Goal: Transaction & Acquisition: Book appointment/travel/reservation

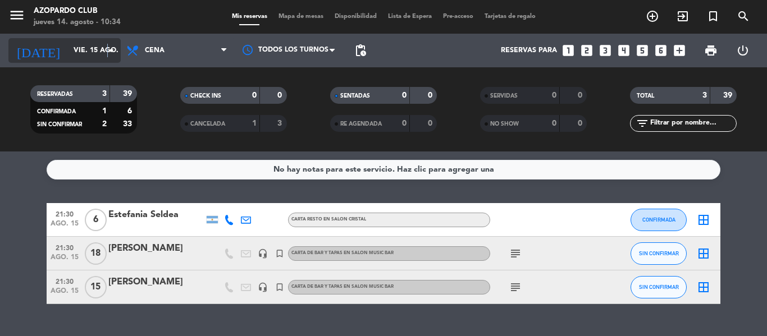
click at [108, 56] on icon "arrow_drop_down" at bounding box center [110, 50] width 13 height 13
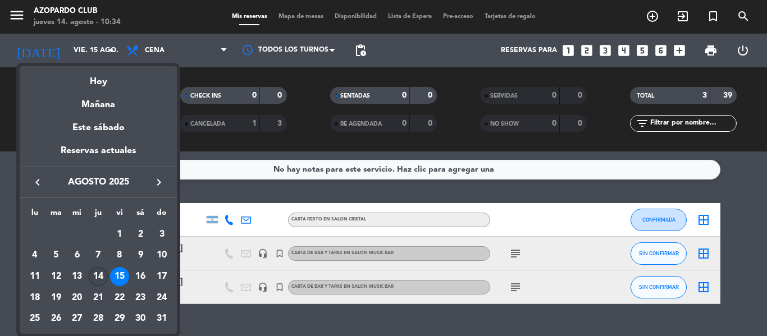
click at [95, 278] on div "14" at bounding box center [98, 276] width 19 height 19
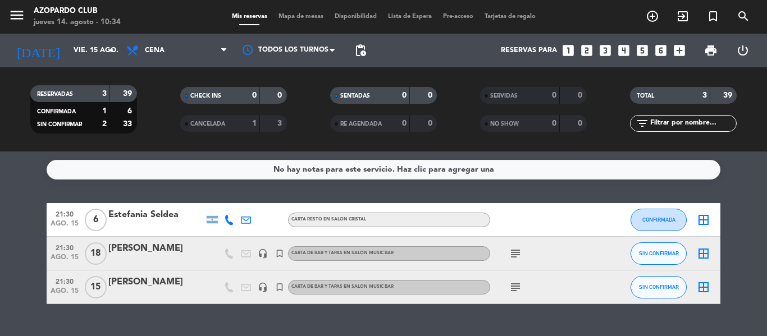
type input "jue. 14 ago."
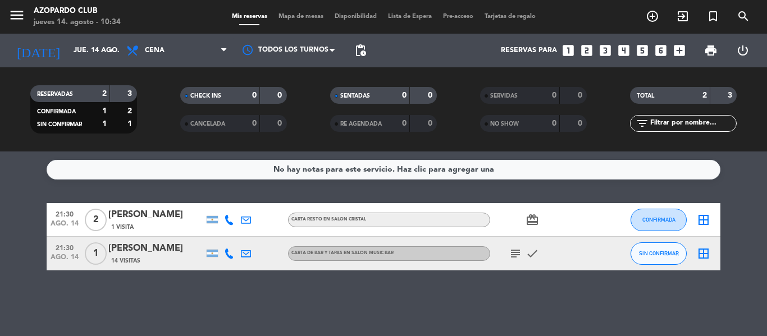
click at [587, 50] on icon "looks_two" at bounding box center [586, 50] width 15 height 15
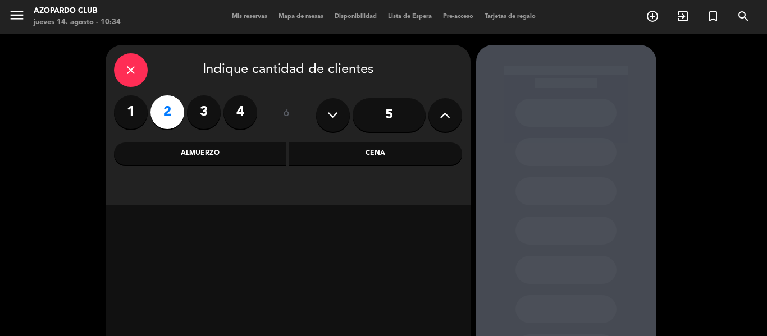
click at [420, 152] on div "Cena" at bounding box center [375, 154] width 173 height 22
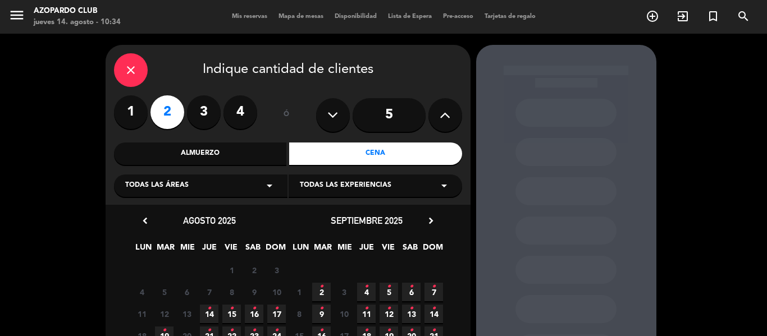
scroll to position [56, 0]
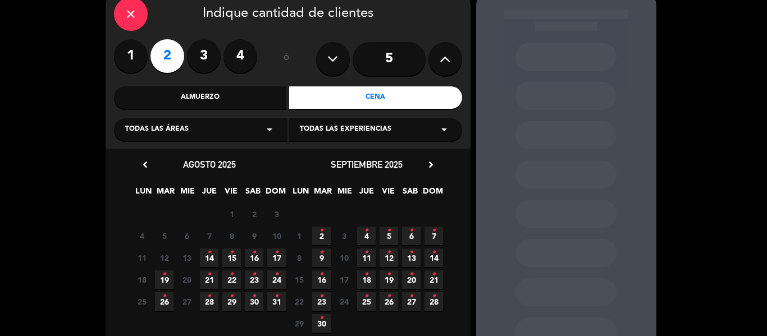
click at [212, 252] on span "14 •" at bounding box center [209, 258] width 19 height 19
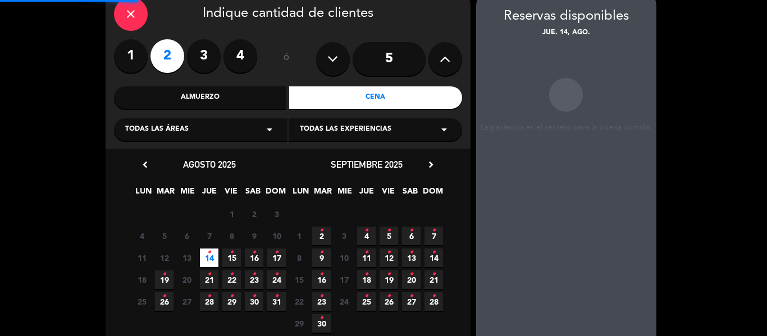
scroll to position [45, 0]
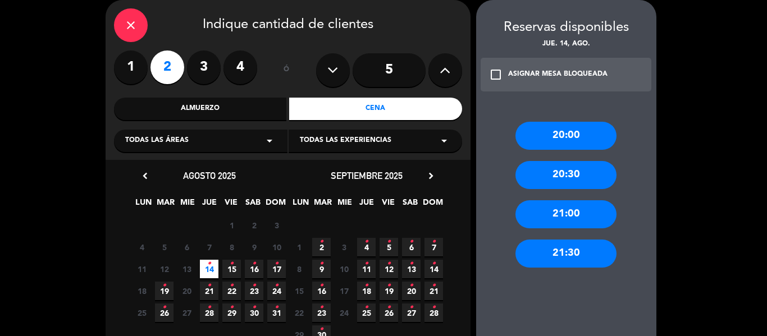
click at [543, 251] on div "21:30" at bounding box center [565, 254] width 101 height 28
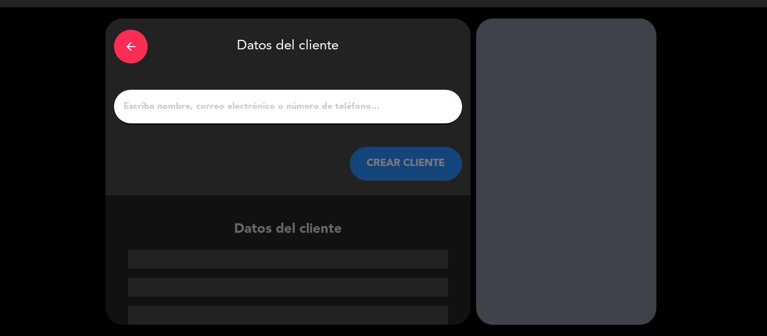
click at [190, 107] on input "1" at bounding box center [287, 107] width 331 height 16
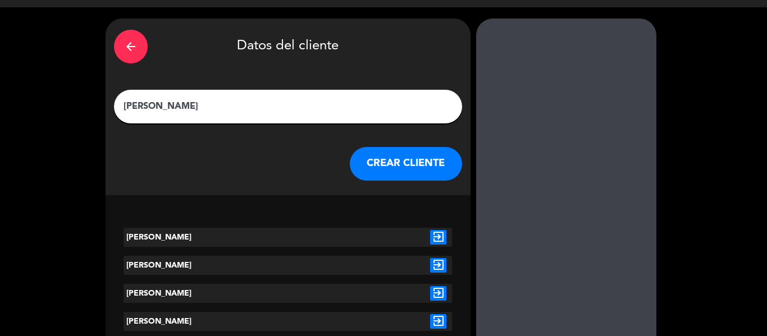
type input "[PERSON_NAME]"
click at [399, 168] on button "CREAR CLIENTE" at bounding box center [406, 164] width 112 height 34
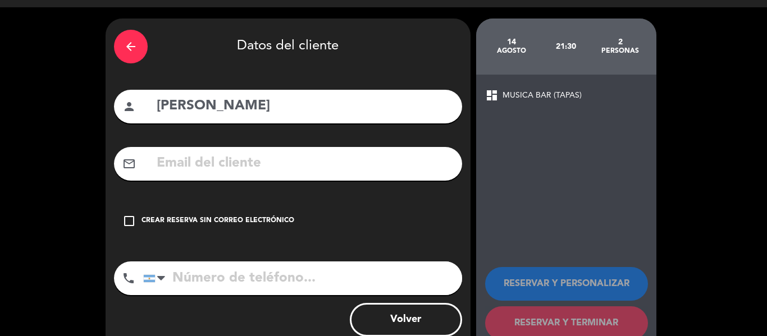
click at [139, 218] on div "check_box_outline_blank Crear reserva sin correo electrónico" at bounding box center [288, 221] width 348 height 34
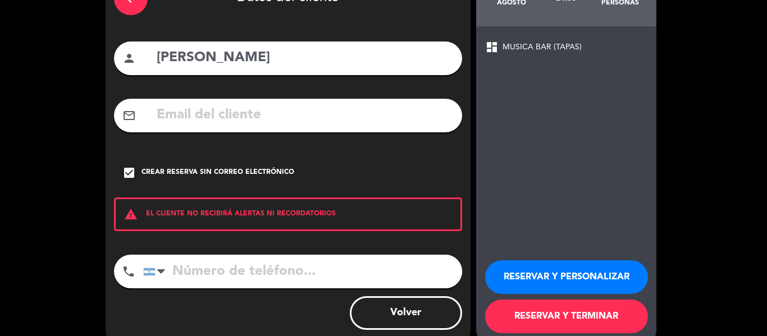
scroll to position [97, 0]
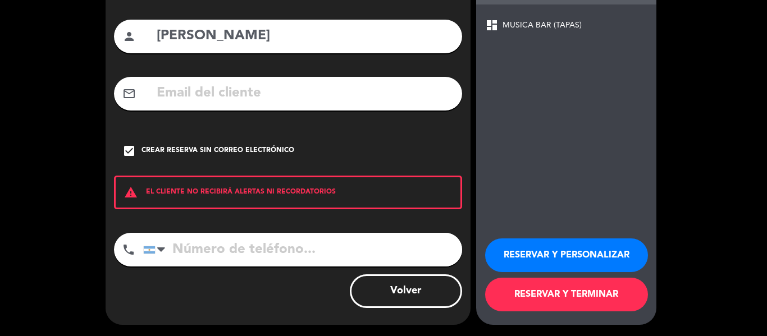
click at [561, 257] on button "RESERVAR Y PERSONALIZAR" at bounding box center [566, 256] width 163 height 34
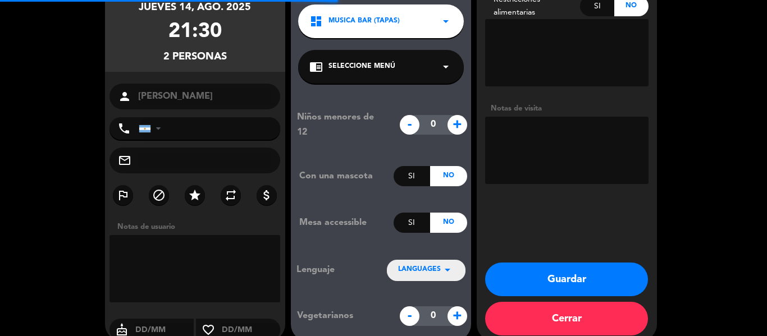
scroll to position [45, 0]
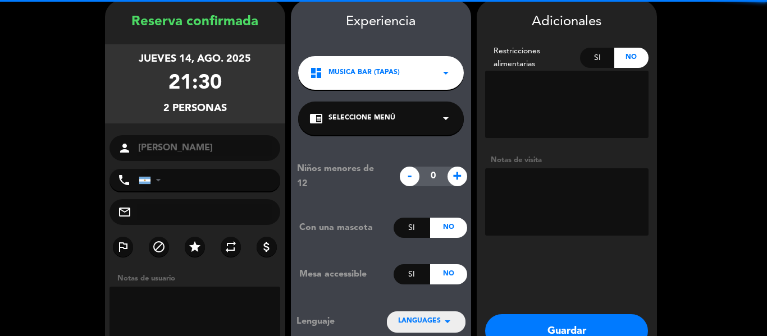
click at [339, 115] on span "Seleccione Menú" at bounding box center [361, 118] width 67 height 11
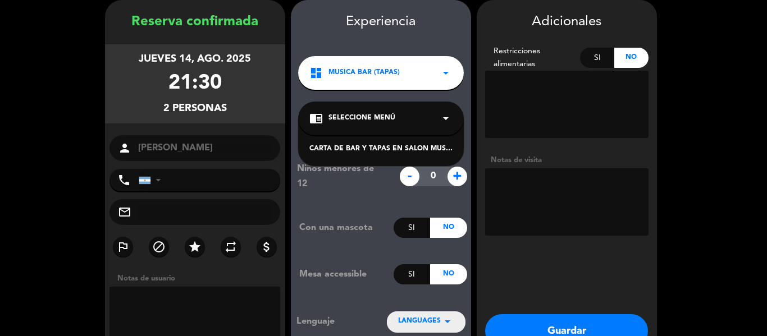
click at [387, 154] on div "CARTA DE BAR Y TAPAS EN SALON MUSIC BAR" at bounding box center [380, 149] width 143 height 11
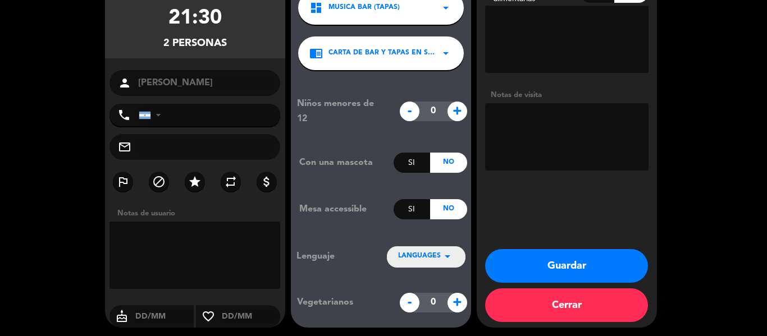
scroll to position [113, 0]
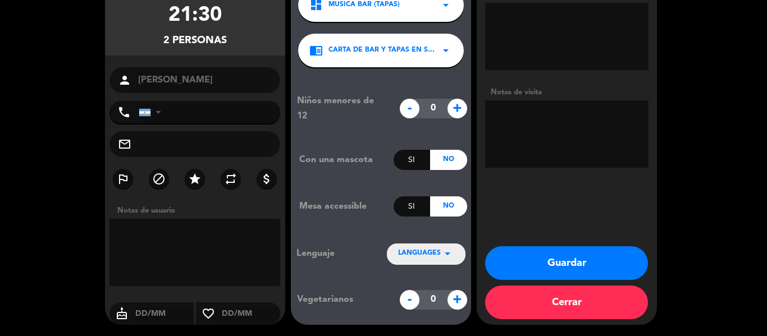
click at [582, 255] on button "Guardar" at bounding box center [566, 263] width 163 height 34
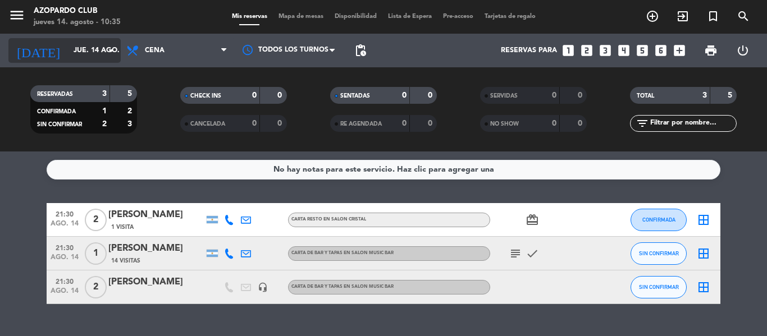
click at [107, 49] on icon "arrow_drop_down" at bounding box center [110, 50] width 13 height 13
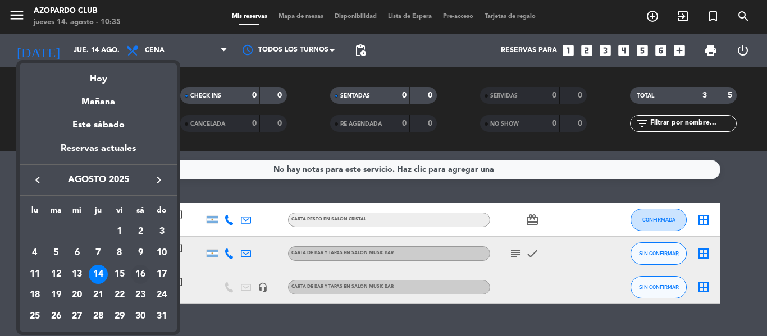
click at [139, 274] on div "16" at bounding box center [140, 274] width 19 height 19
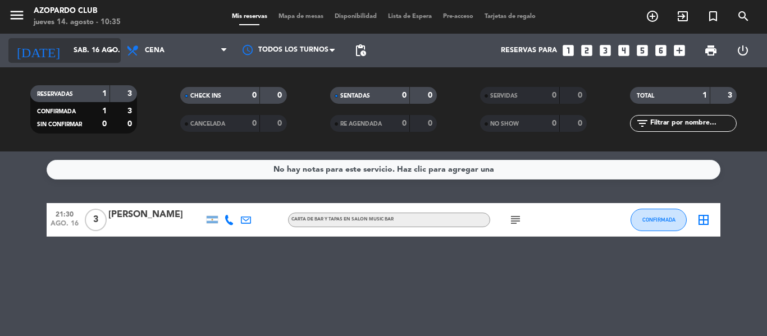
click at [70, 59] on input "sáb. 16 ago." at bounding box center [115, 50] width 95 height 19
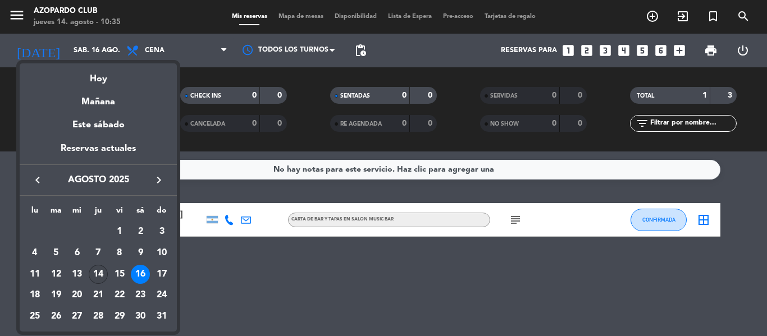
click at [104, 276] on div "14" at bounding box center [98, 274] width 19 height 19
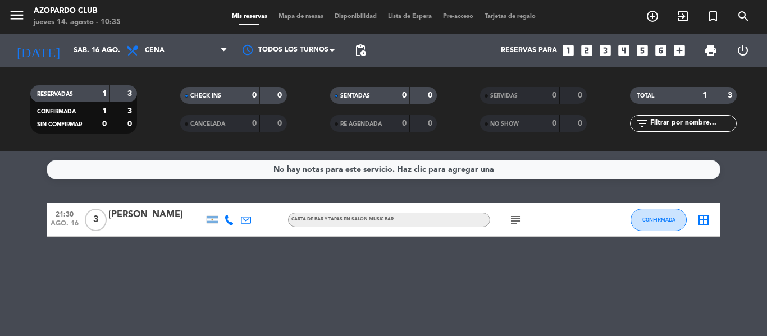
type input "jue. 14 ago."
